Goal: Task Accomplishment & Management: Use online tool/utility

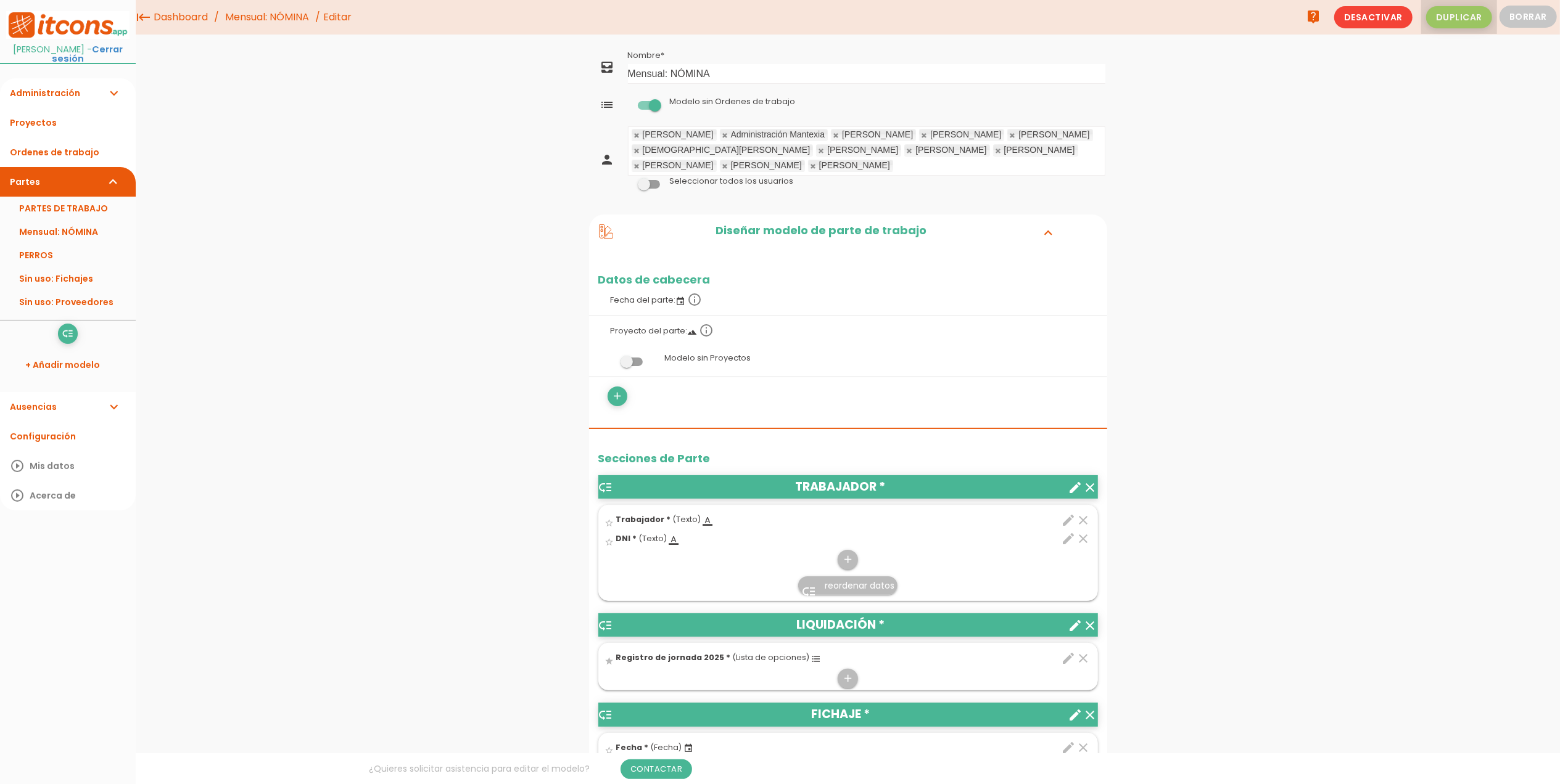
click at [1444, 13] on span "Duplicar" at bounding box center [1458, 18] width 66 height 22
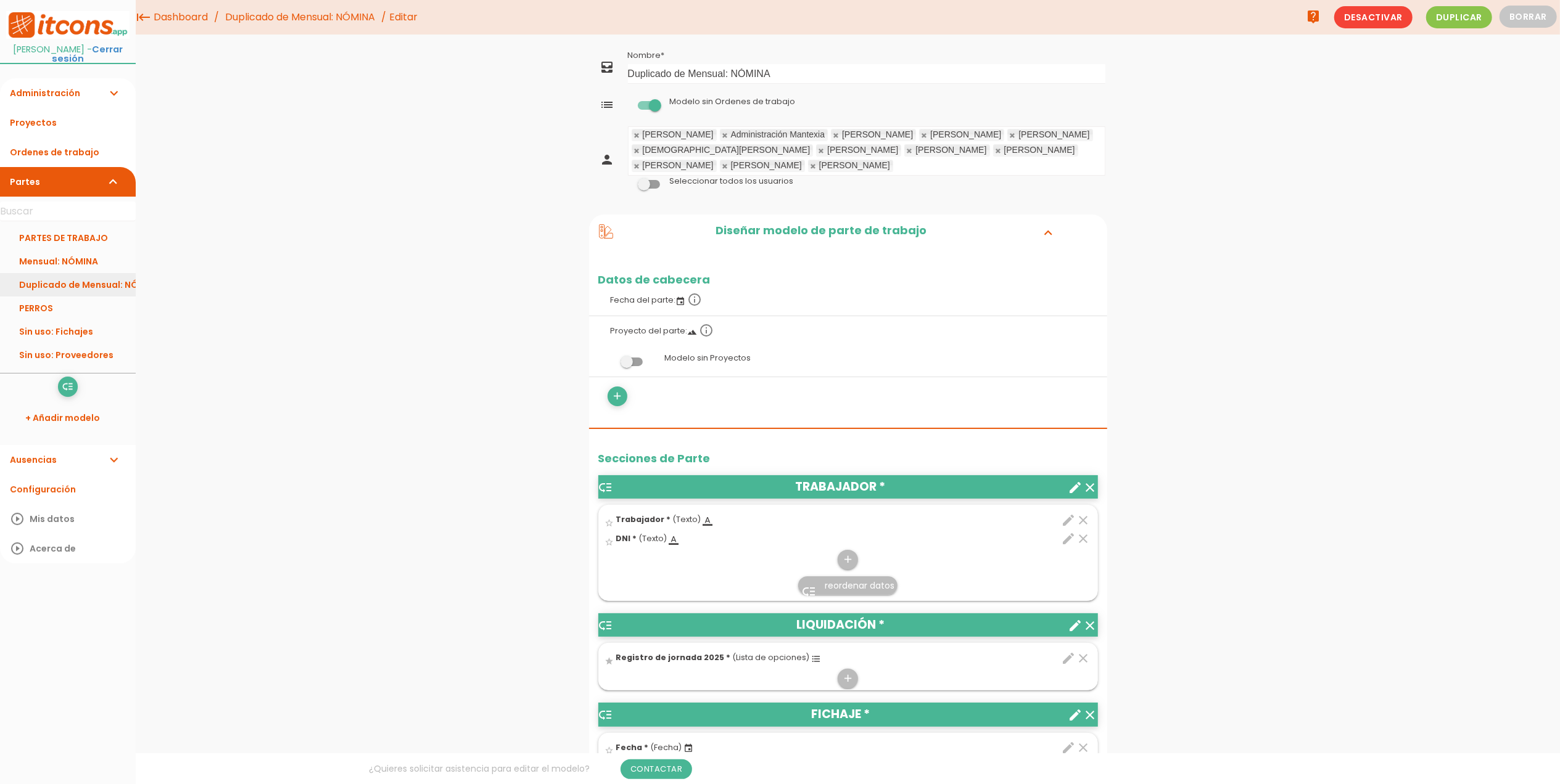
click at [85, 284] on link "Duplicado de Mensual: NÓMINA" at bounding box center [68, 284] width 136 height 23
drag, startPoint x: 797, startPoint y: 73, endPoint x: 598, endPoint y: 62, distance: 199.3
click at [598, 62] on tr "all_inbox Nombre Duplicado de Mensual: NÓMINA" at bounding box center [849, 66] width 518 height 40
type input "Registro jonada_JULIO"
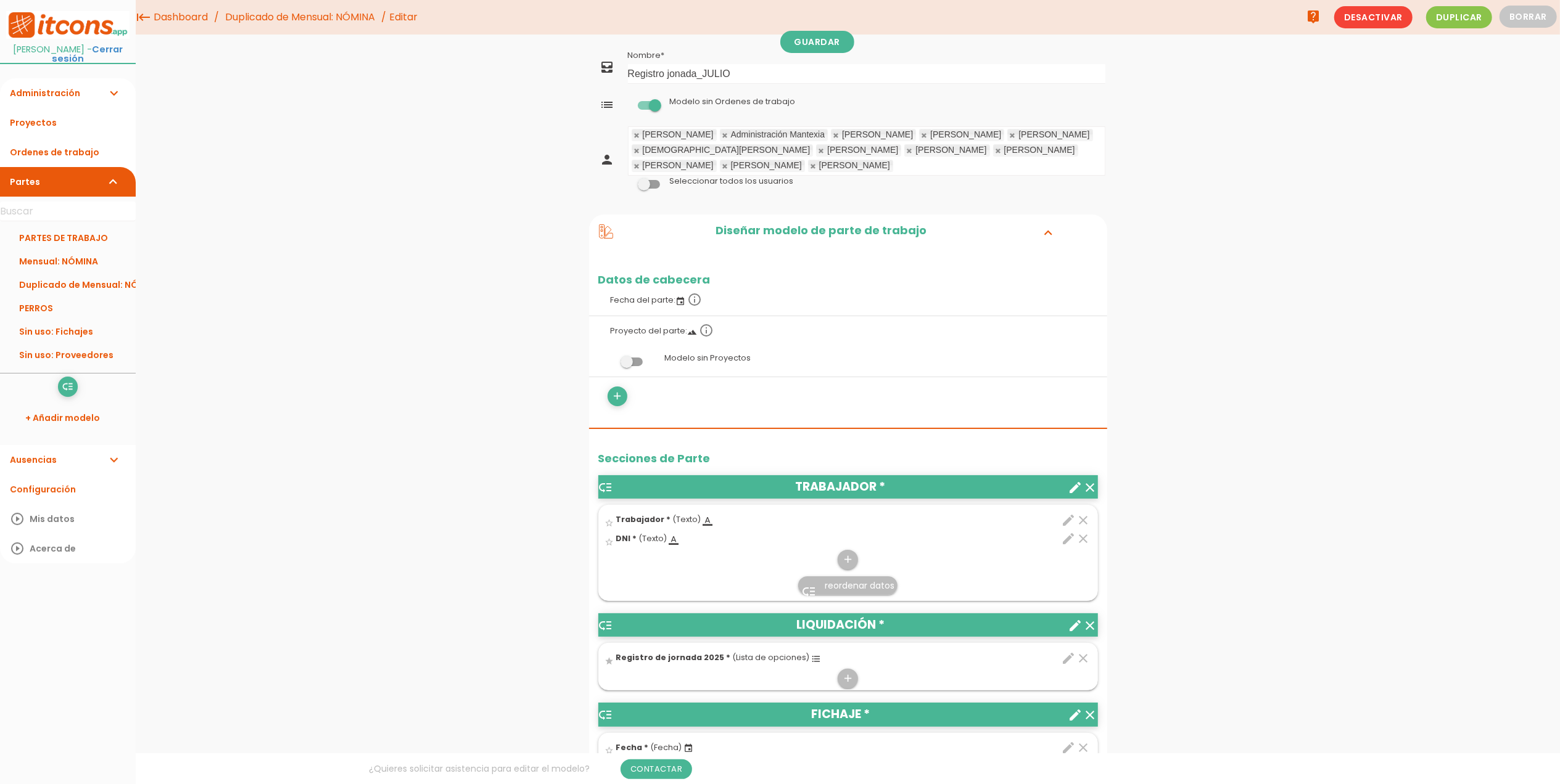
click at [650, 188] on span at bounding box center [649, 184] width 22 height 8
click at [628, 181] on input "checkbox" at bounding box center [628, 181] width 0 height 0
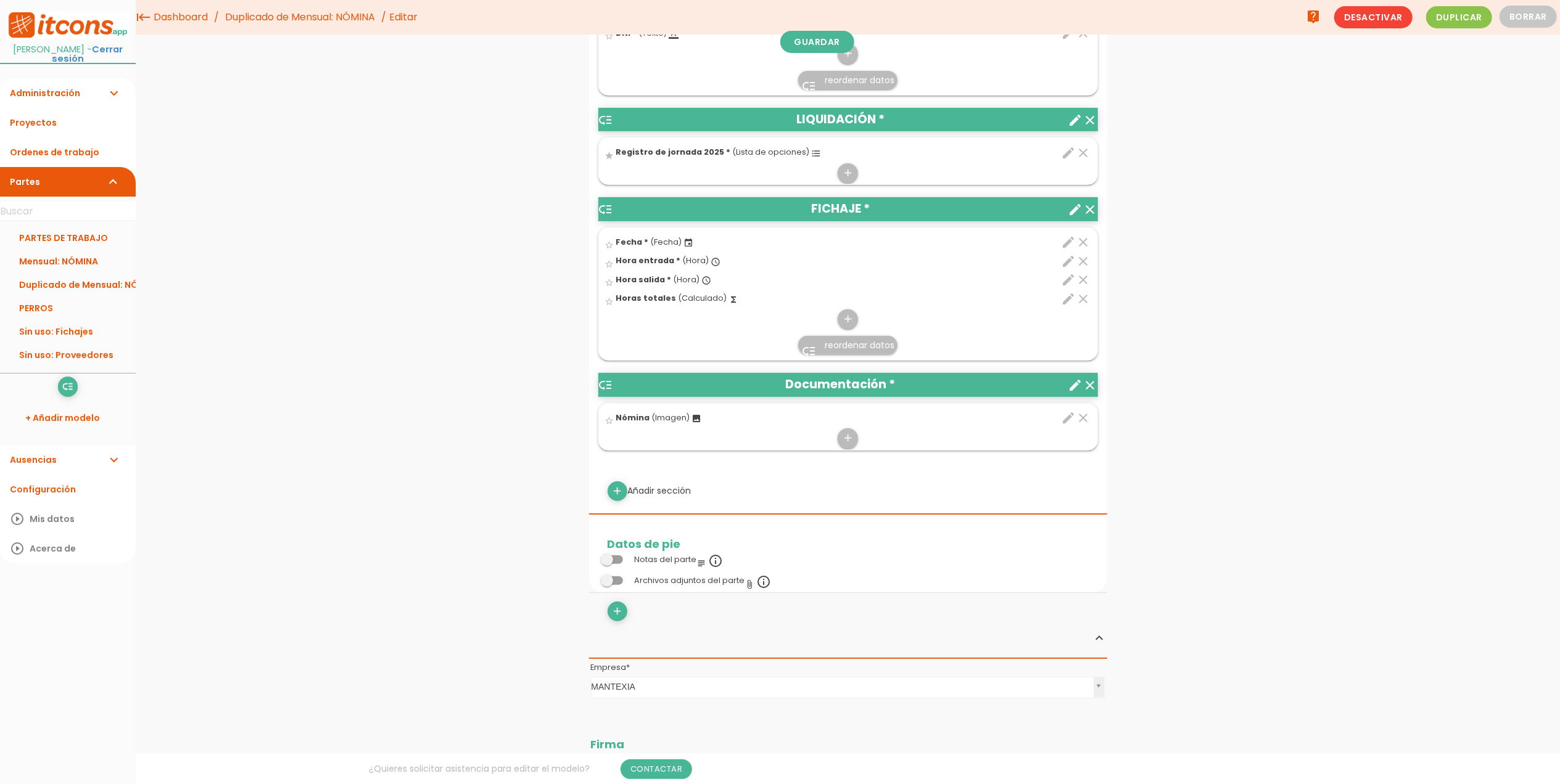
scroll to position [411, 0]
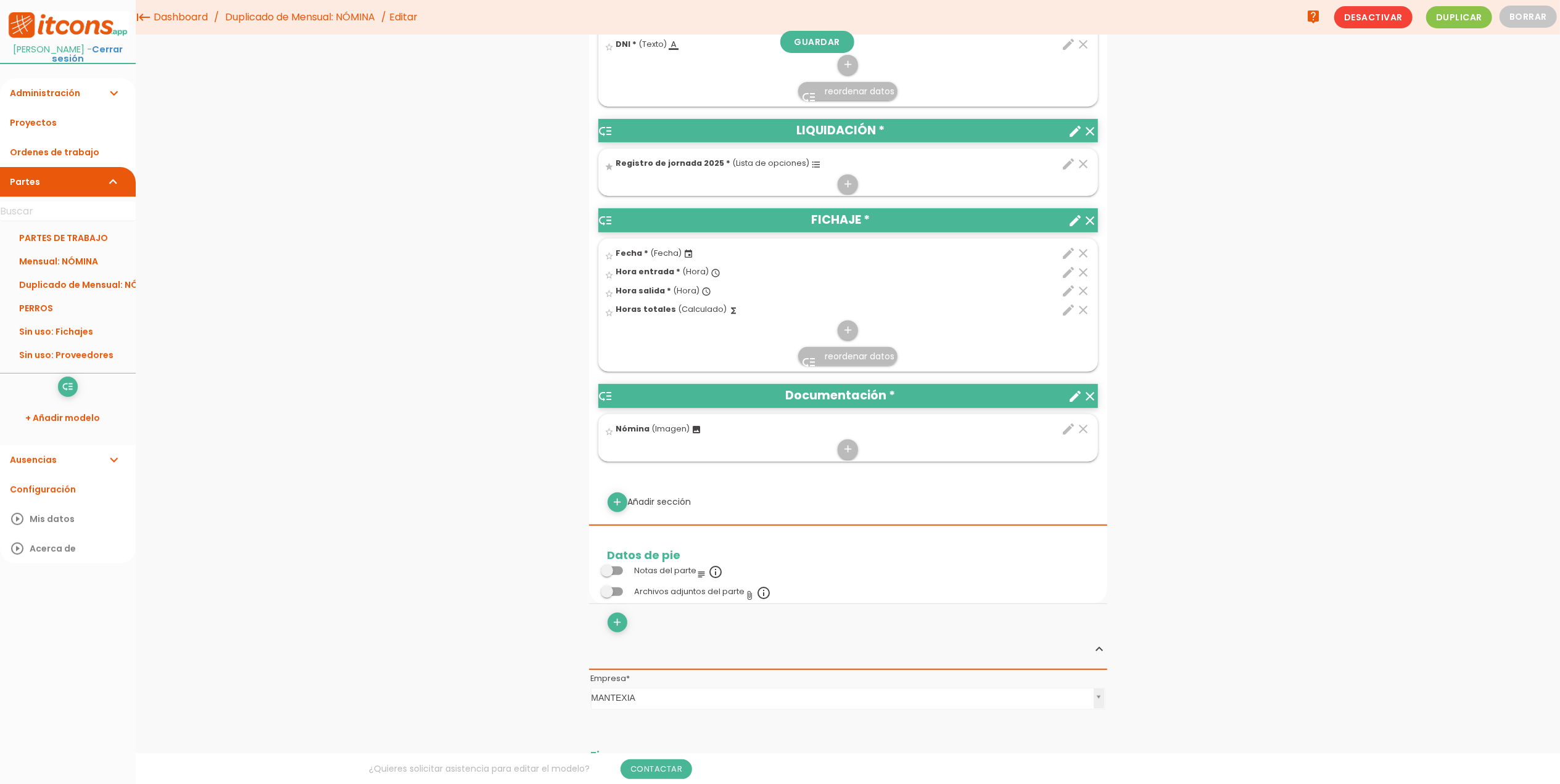
click at [1092, 217] on icon "clear" at bounding box center [1091, 221] width 15 height 15
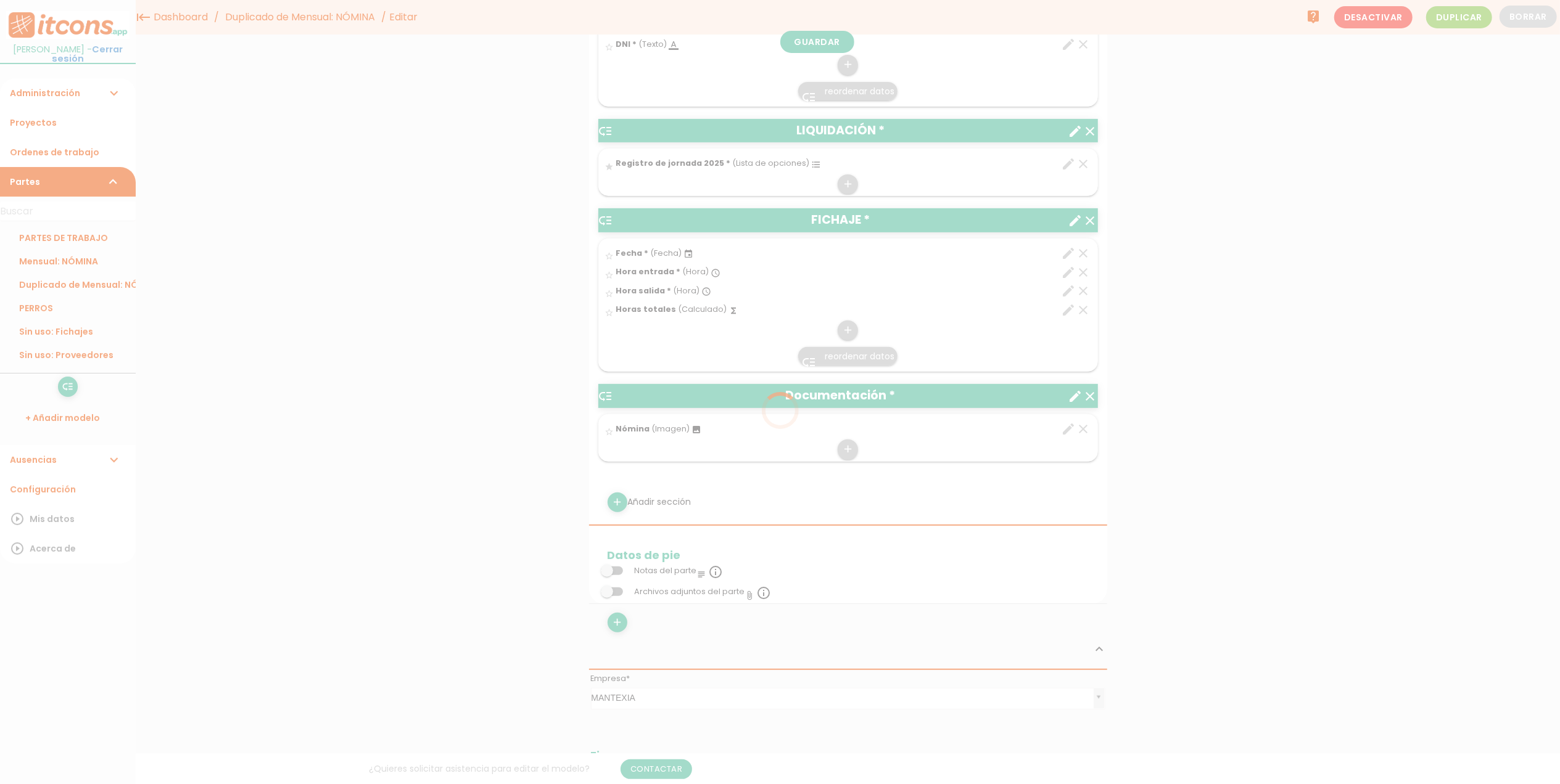
scroll to position [0, 0]
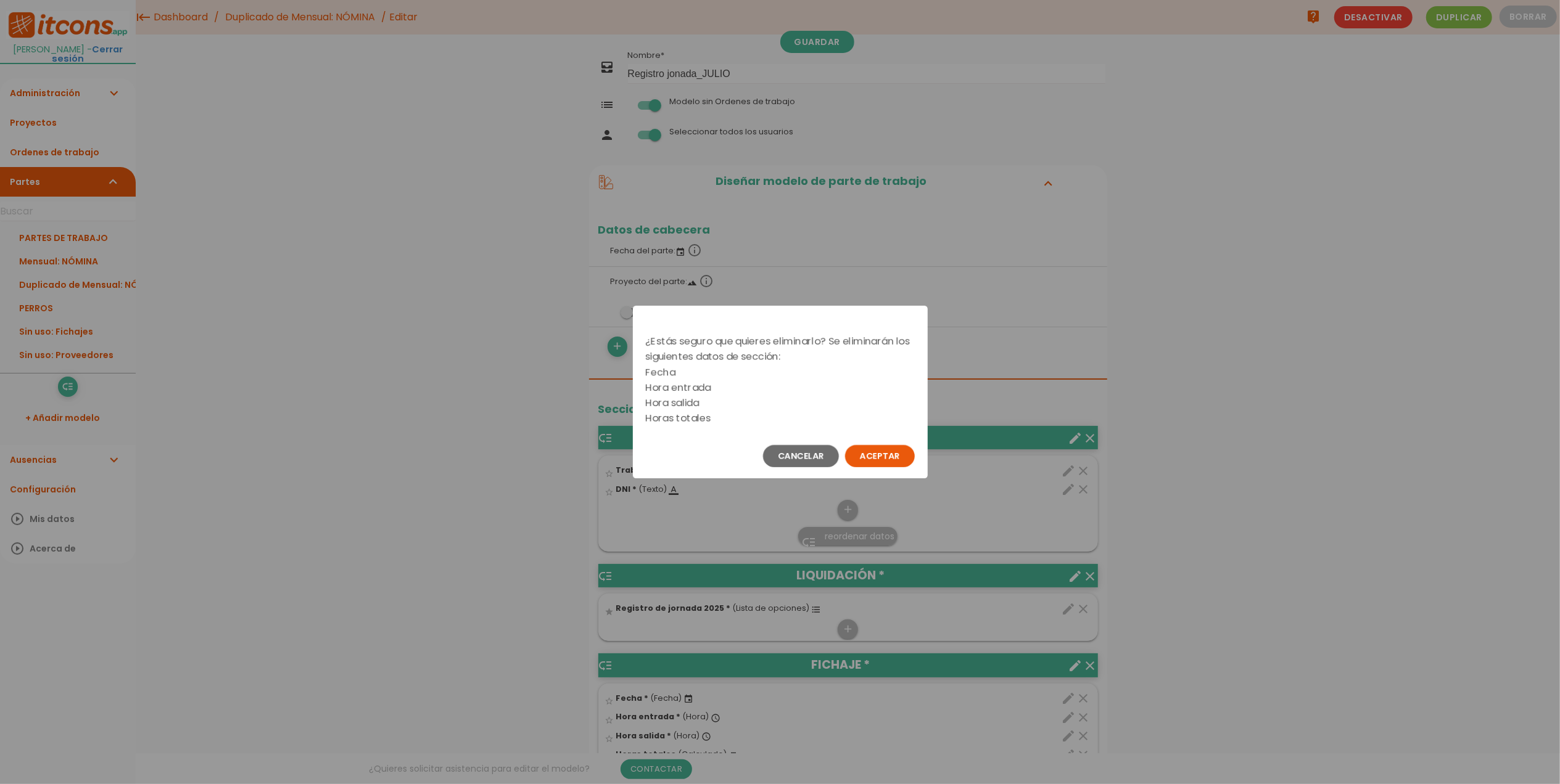
click at [901, 457] on button "Aceptar" at bounding box center [879, 457] width 70 height 22
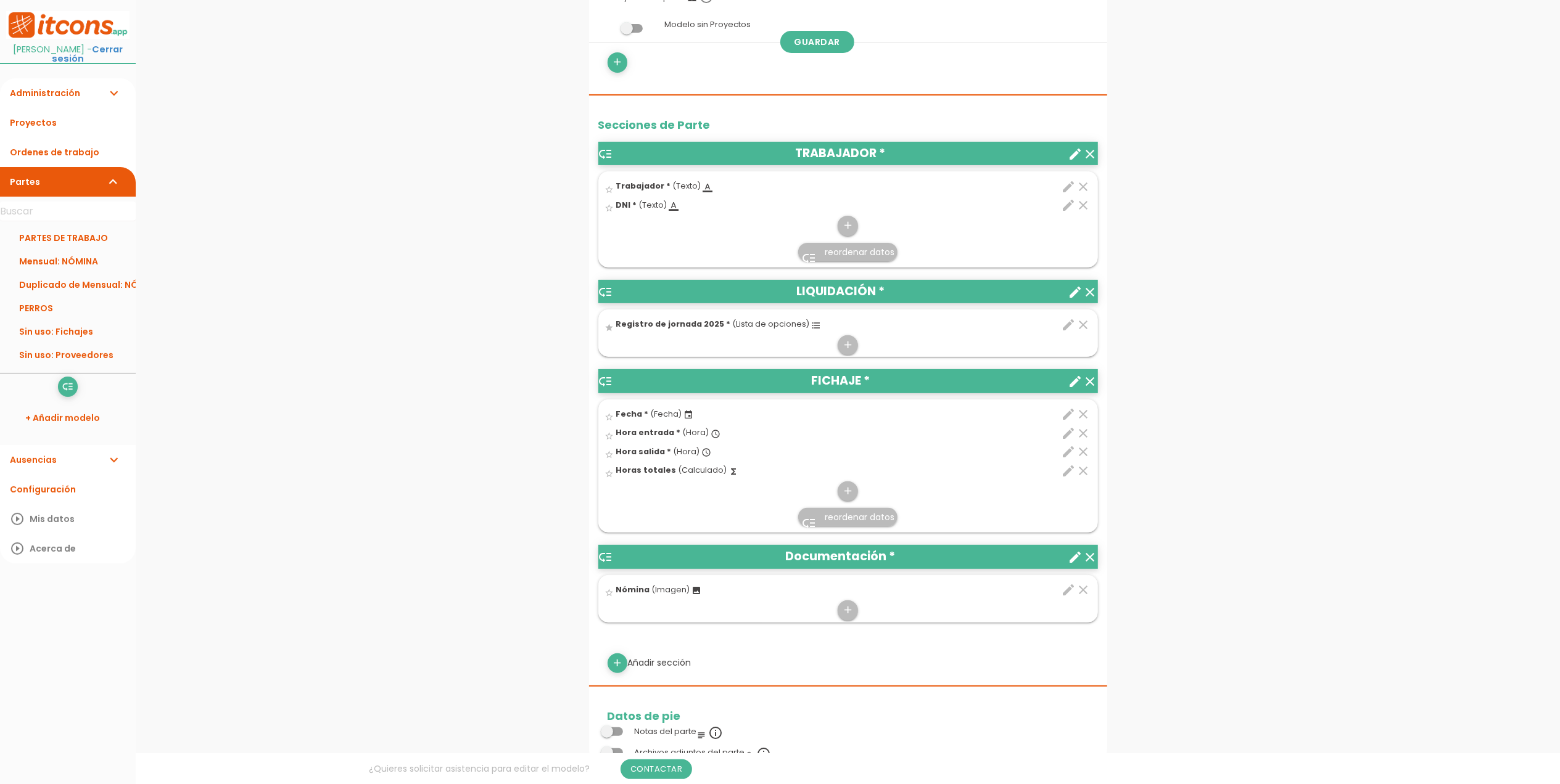
scroll to position [411, 0]
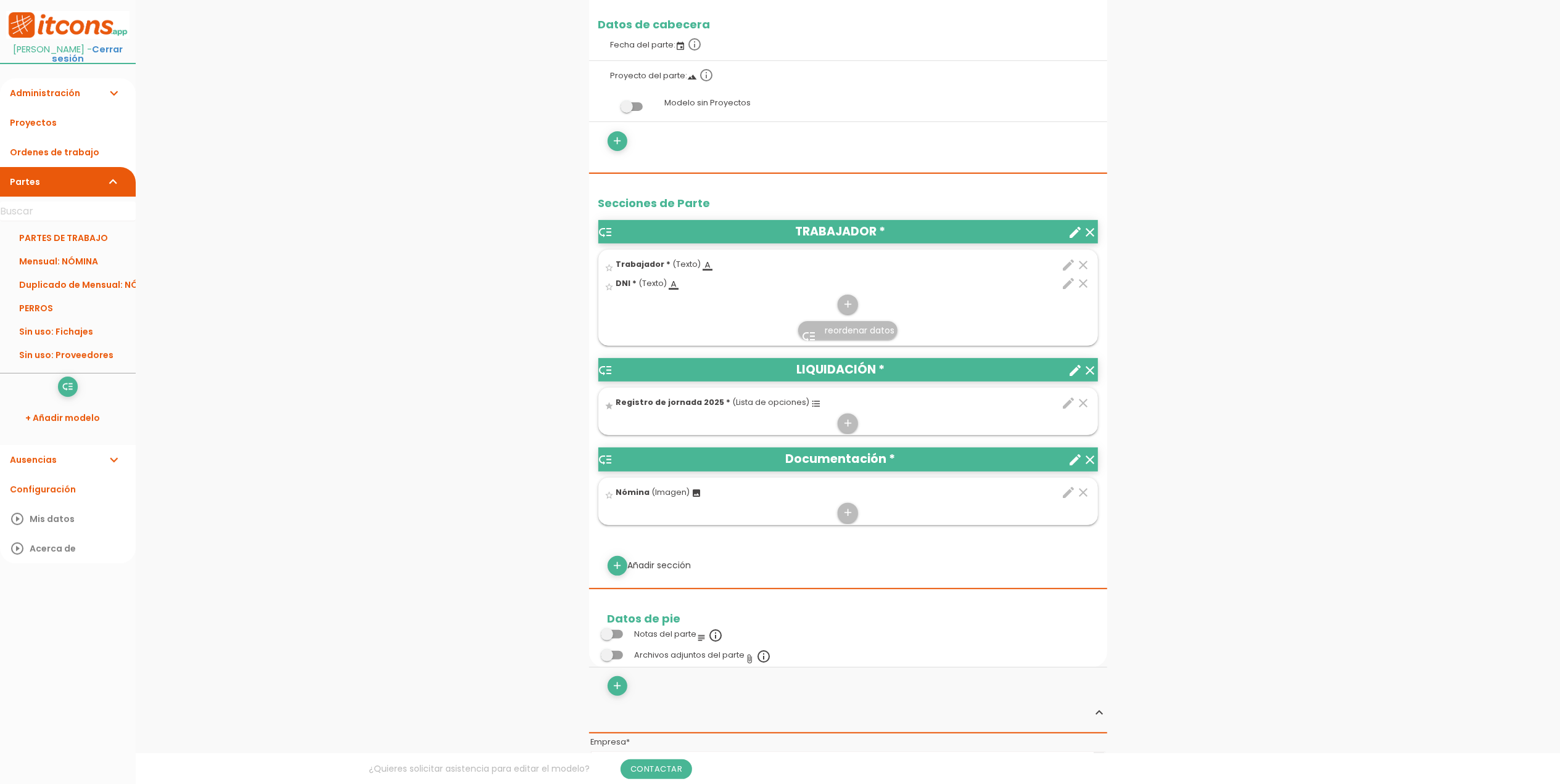
scroll to position [295, 0]
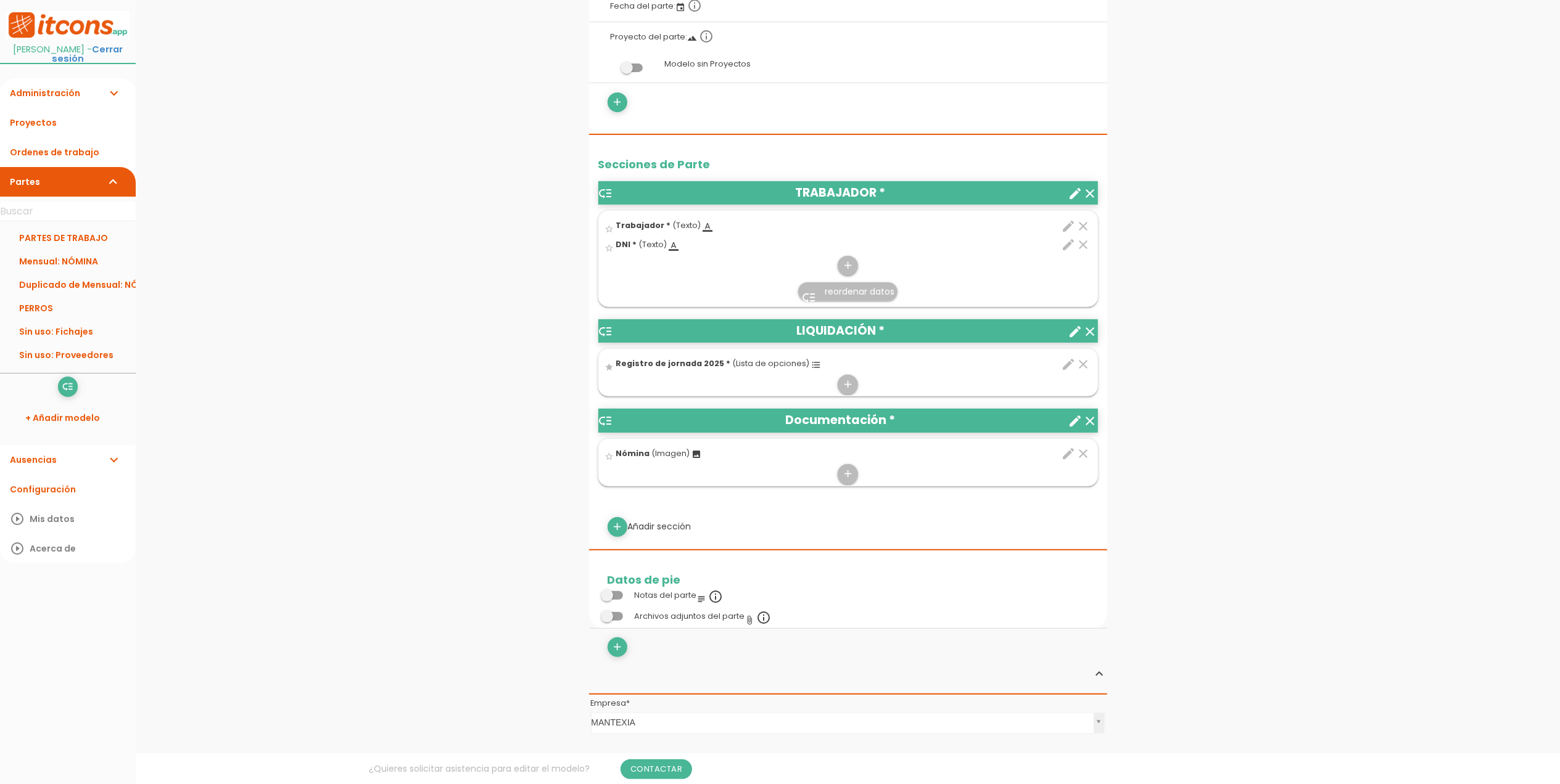
click at [1070, 221] on icon "edit" at bounding box center [1069, 227] width 15 height 15
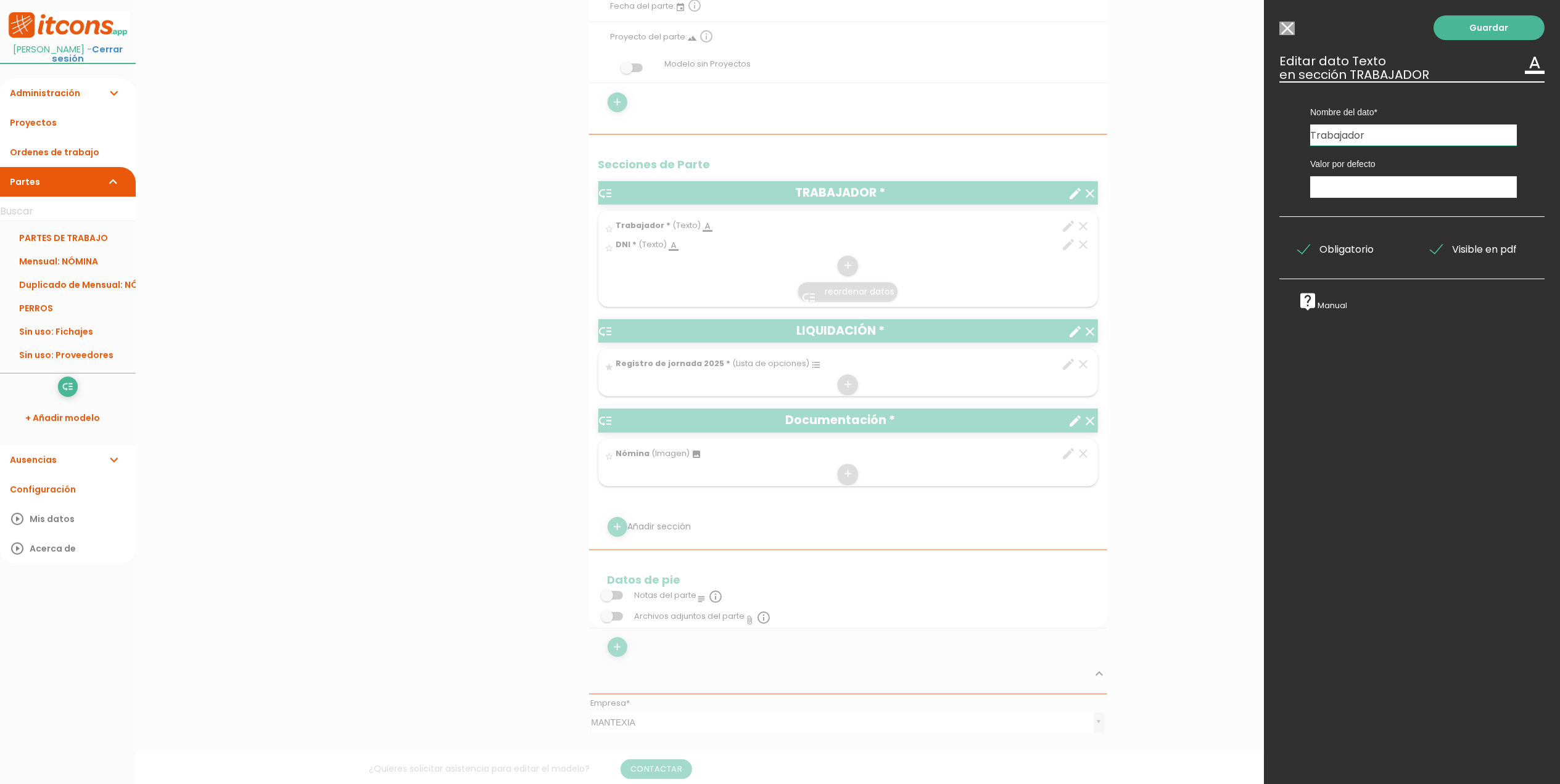
click at [1311, 139] on input "Trabajador" at bounding box center [1414, 135] width 207 height 21
type input "Nombre Trabajador"
click at [1486, 26] on link "Guardar" at bounding box center [1488, 28] width 111 height 24
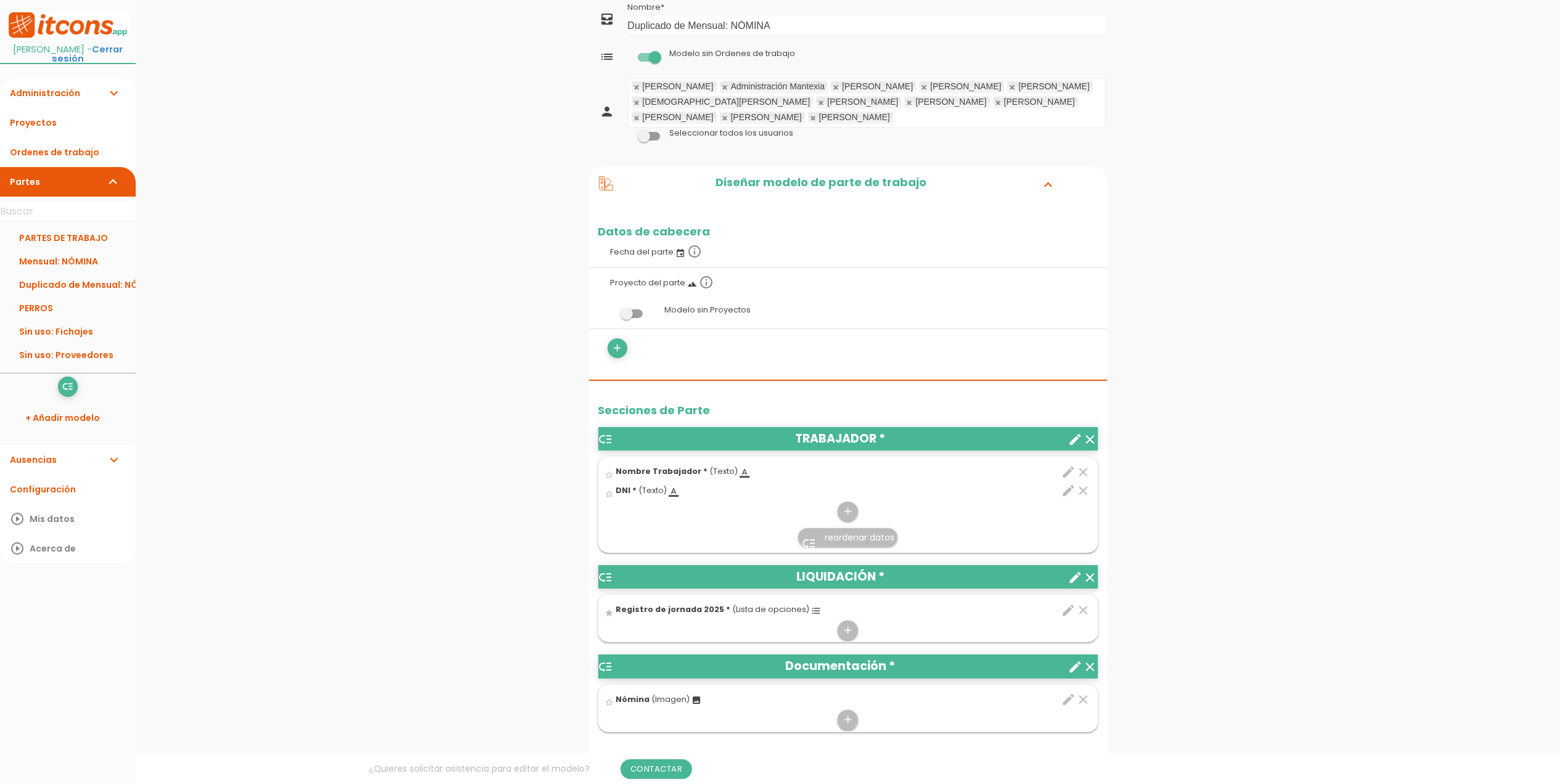
scroll to position [444, 0]
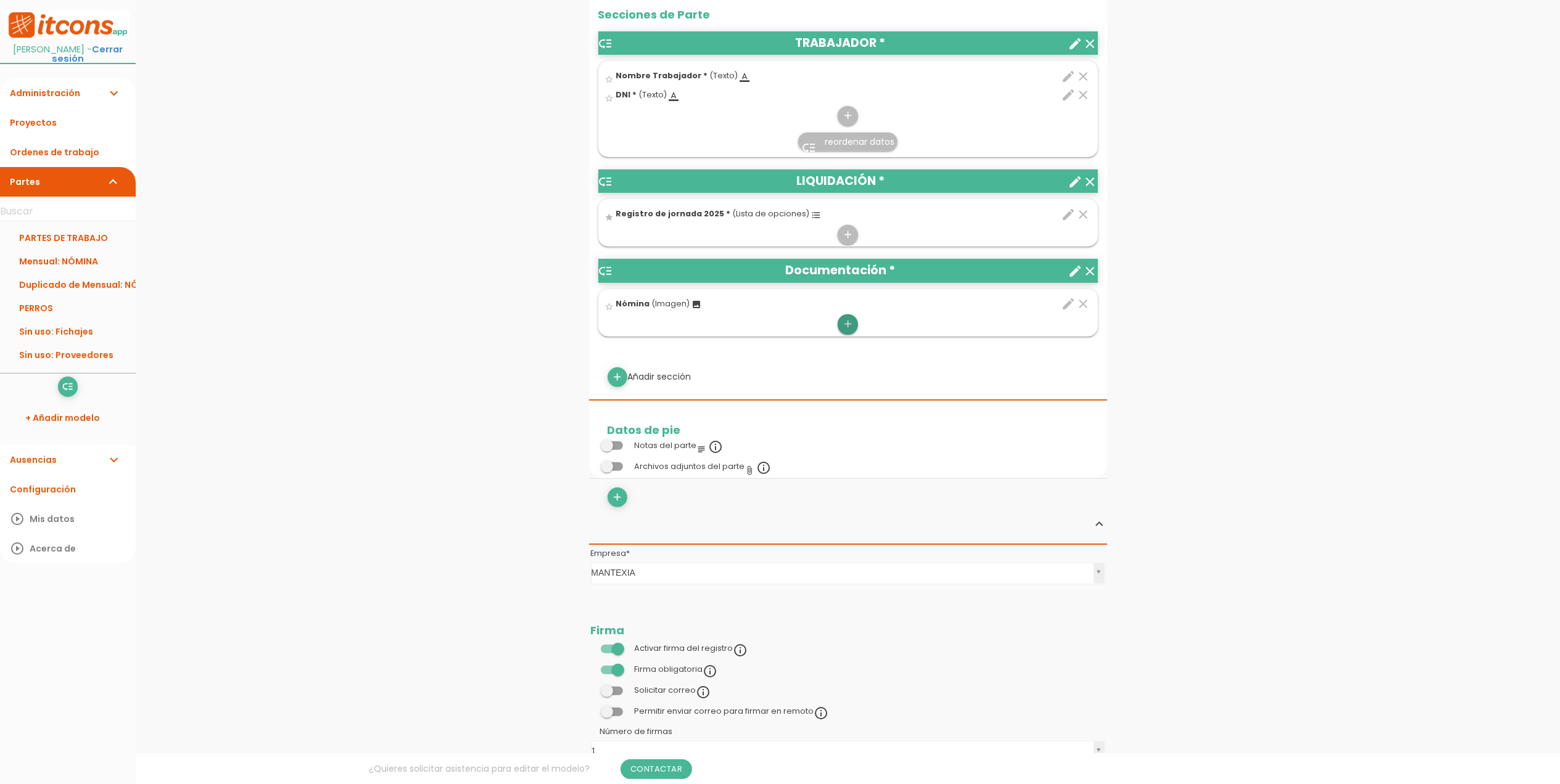
click at [845, 322] on icon "add" at bounding box center [848, 323] width 12 height 20
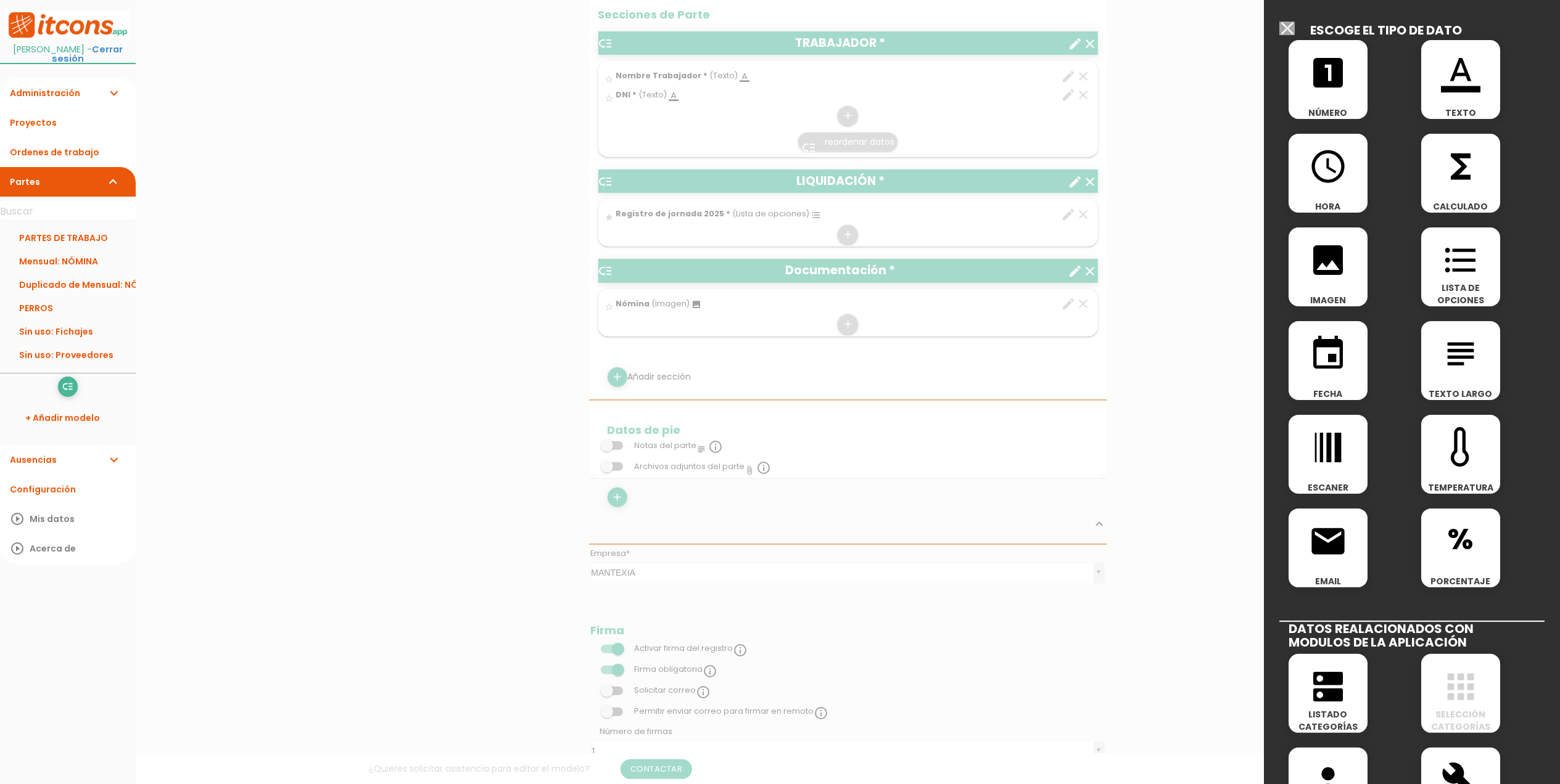
click at [1331, 253] on icon "image" at bounding box center [1328, 260] width 39 height 39
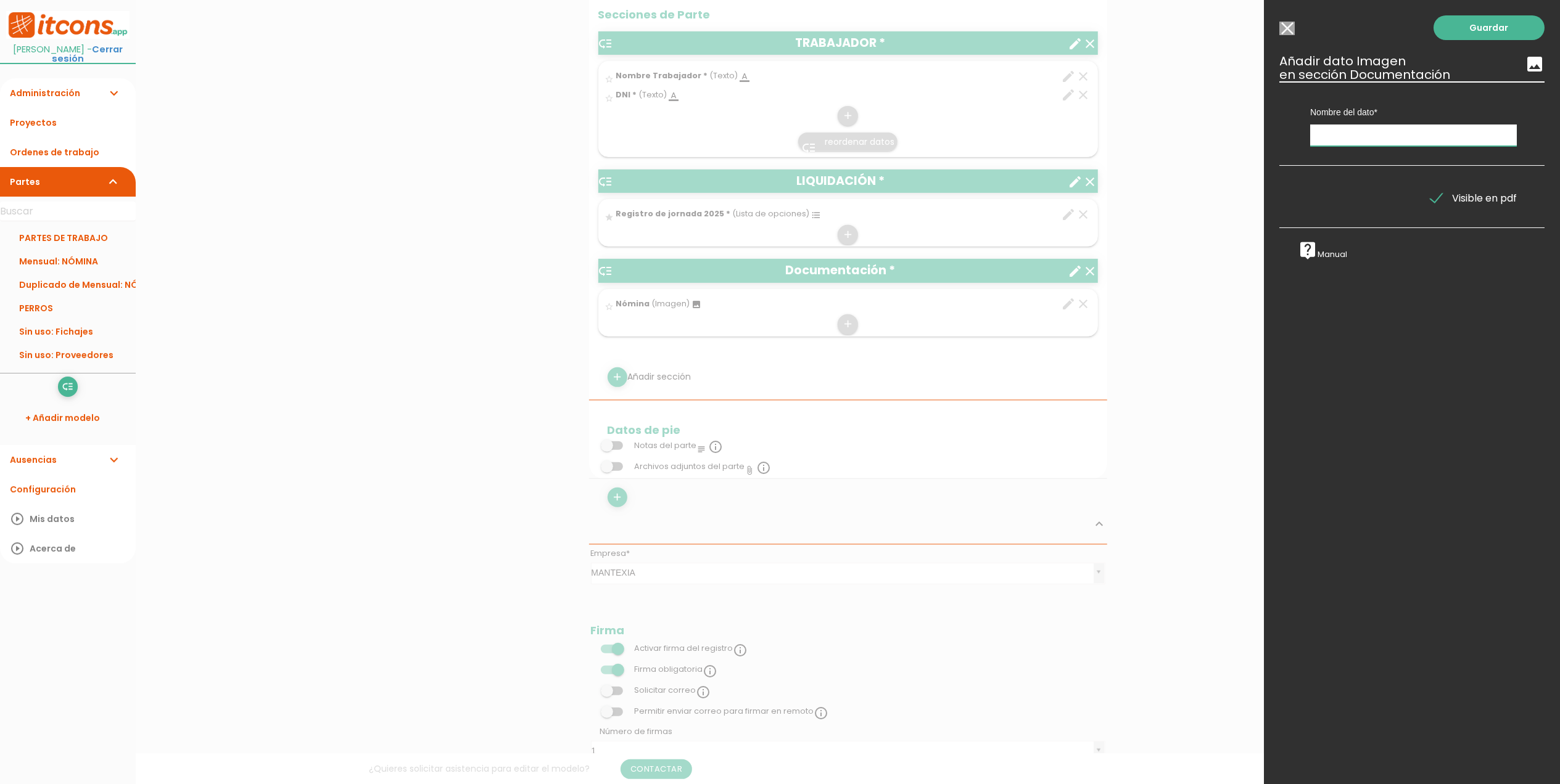
click at [1375, 137] on input "text" at bounding box center [1414, 135] width 207 height 21
type input "Registro de jornada"
click at [1478, 27] on link "Guardar" at bounding box center [1488, 28] width 111 height 24
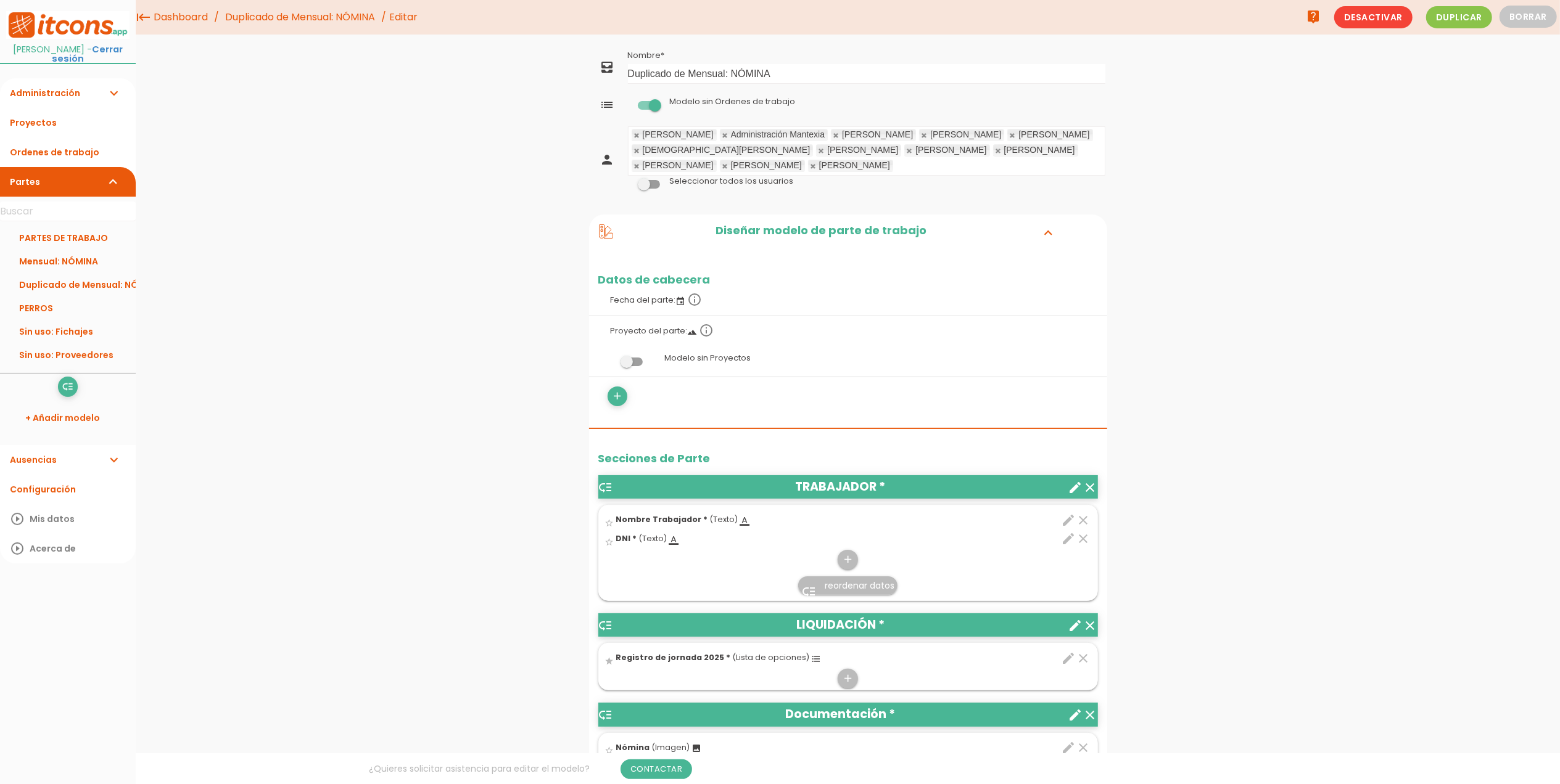
click at [319, 19] on link "Duplicado de Mensual: NÓMINA" at bounding box center [299, 17] width 156 height 34
drag, startPoint x: 791, startPoint y: 75, endPoint x: 581, endPoint y: 72, distance: 210.0
click at [581, 72] on div "menu keyboard_tab Dashboard Duplicado de Mensual: NÓMINA Editar" at bounding box center [848, 788] width 1424 height 1576
type input "Registro Jornada_JULIO"
click at [820, 46] on link "Guardar" at bounding box center [817, 42] width 74 height 22
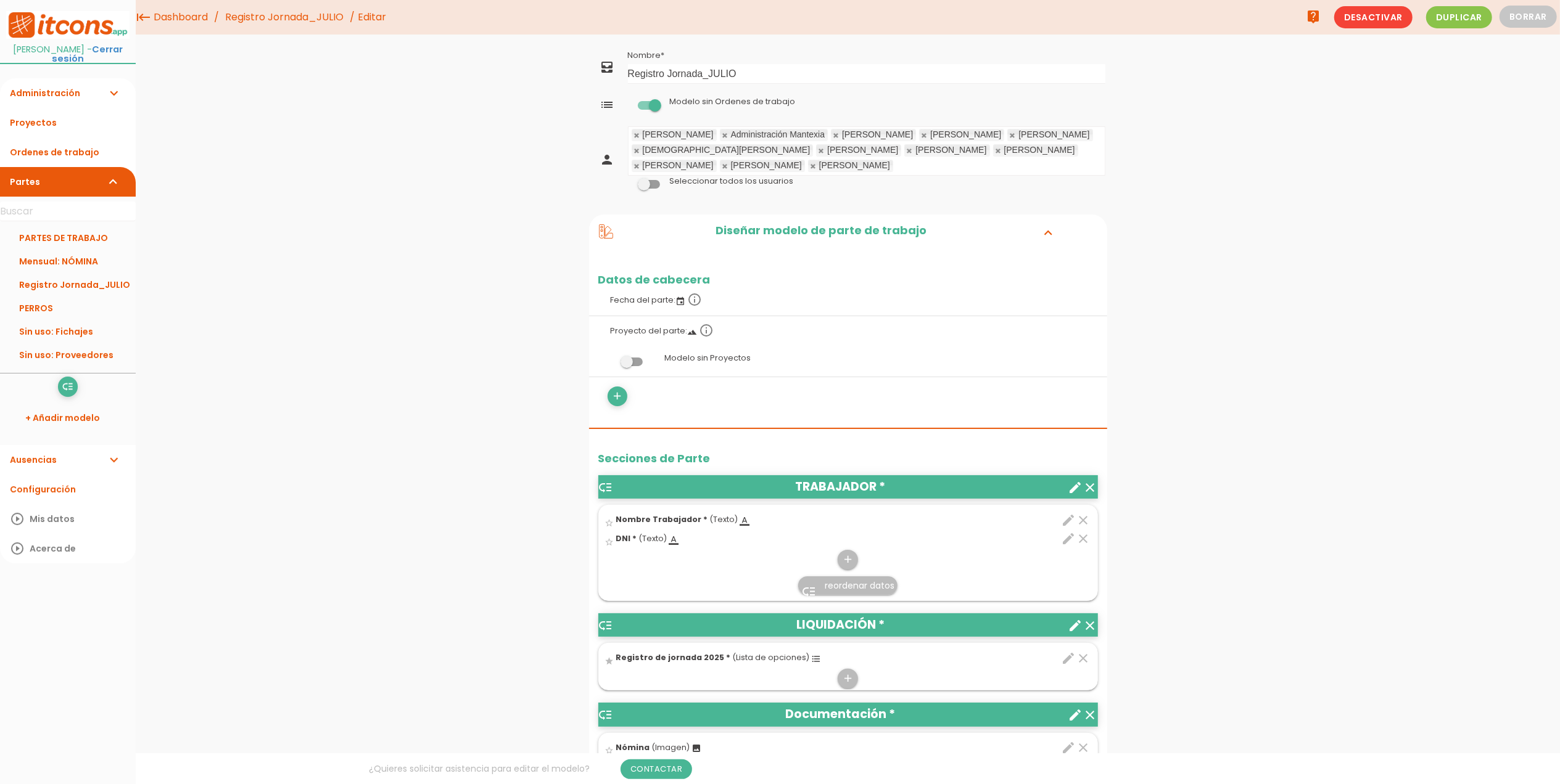
click at [265, 28] on link "Registro Jornada_JULIO" at bounding box center [284, 17] width 125 height 34
